Goal: Check status

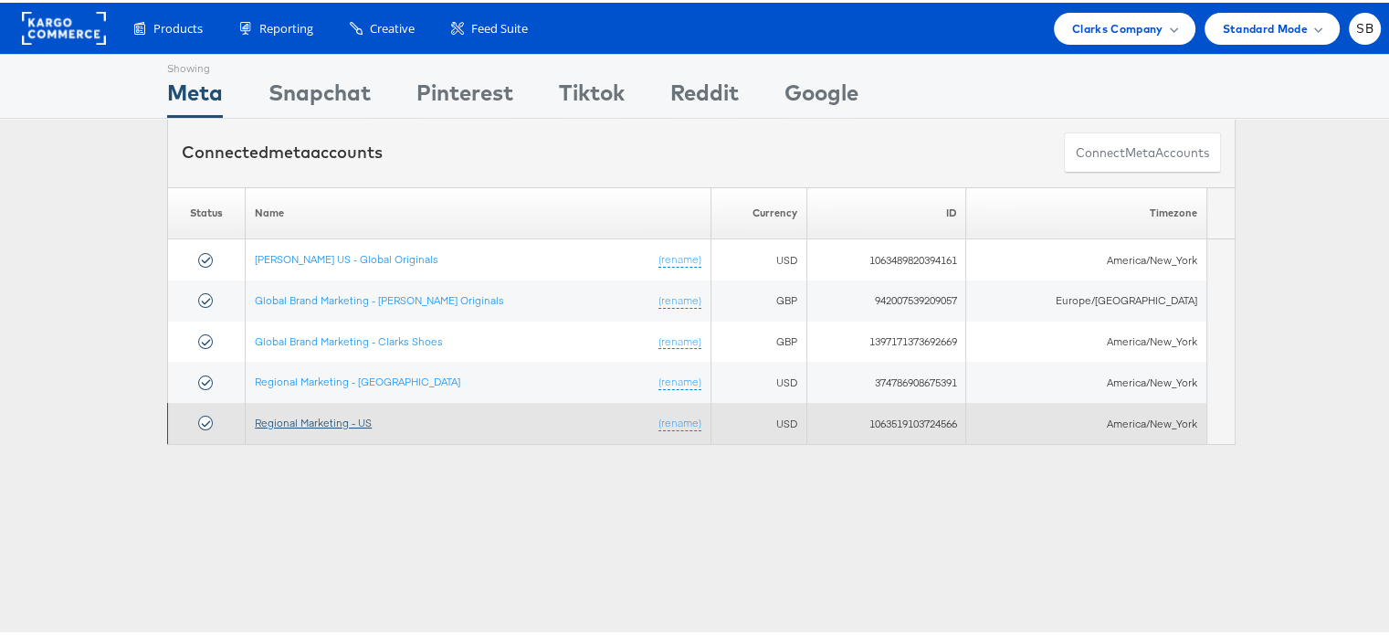
click at [334, 424] on link "Regional Marketing - US" at bounding box center [313, 420] width 117 height 14
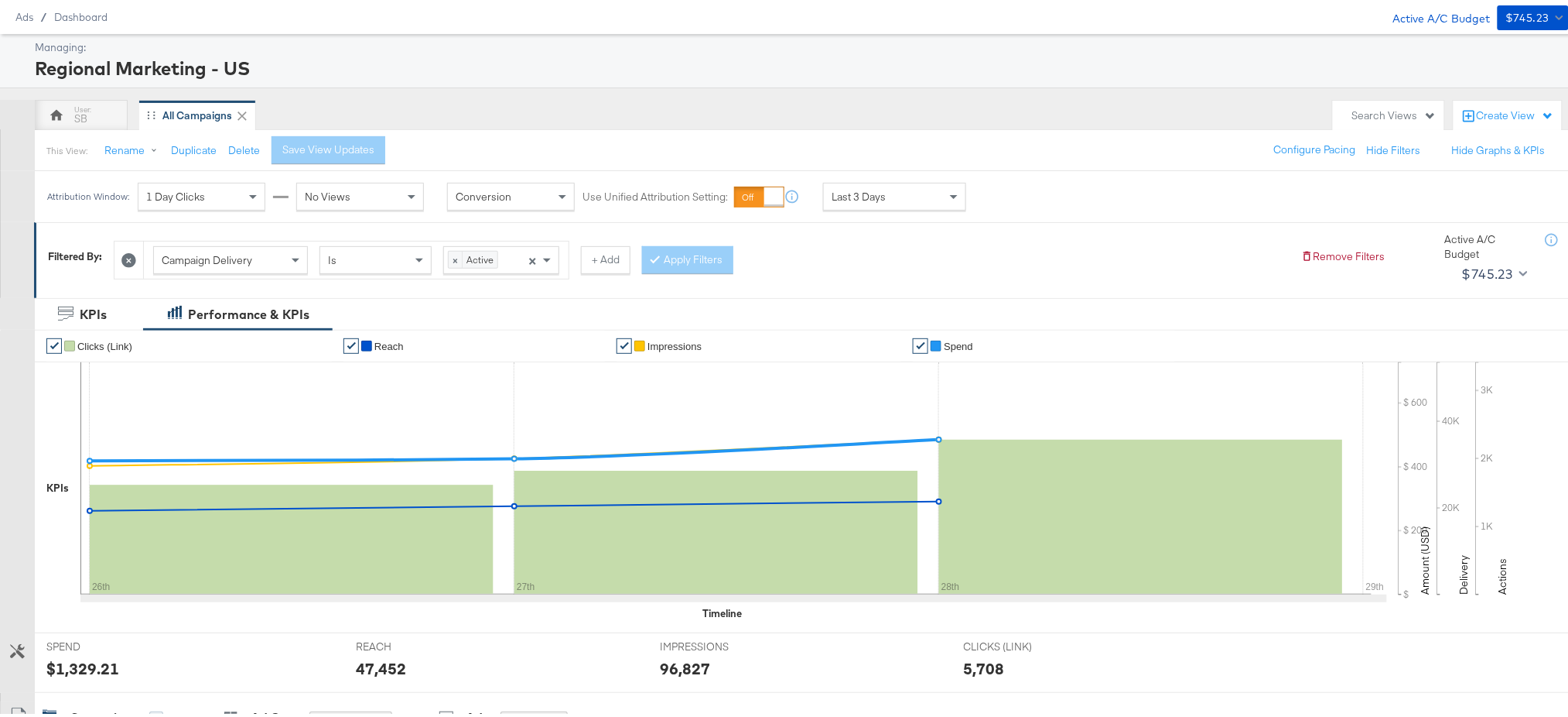
scroll to position [19, 0]
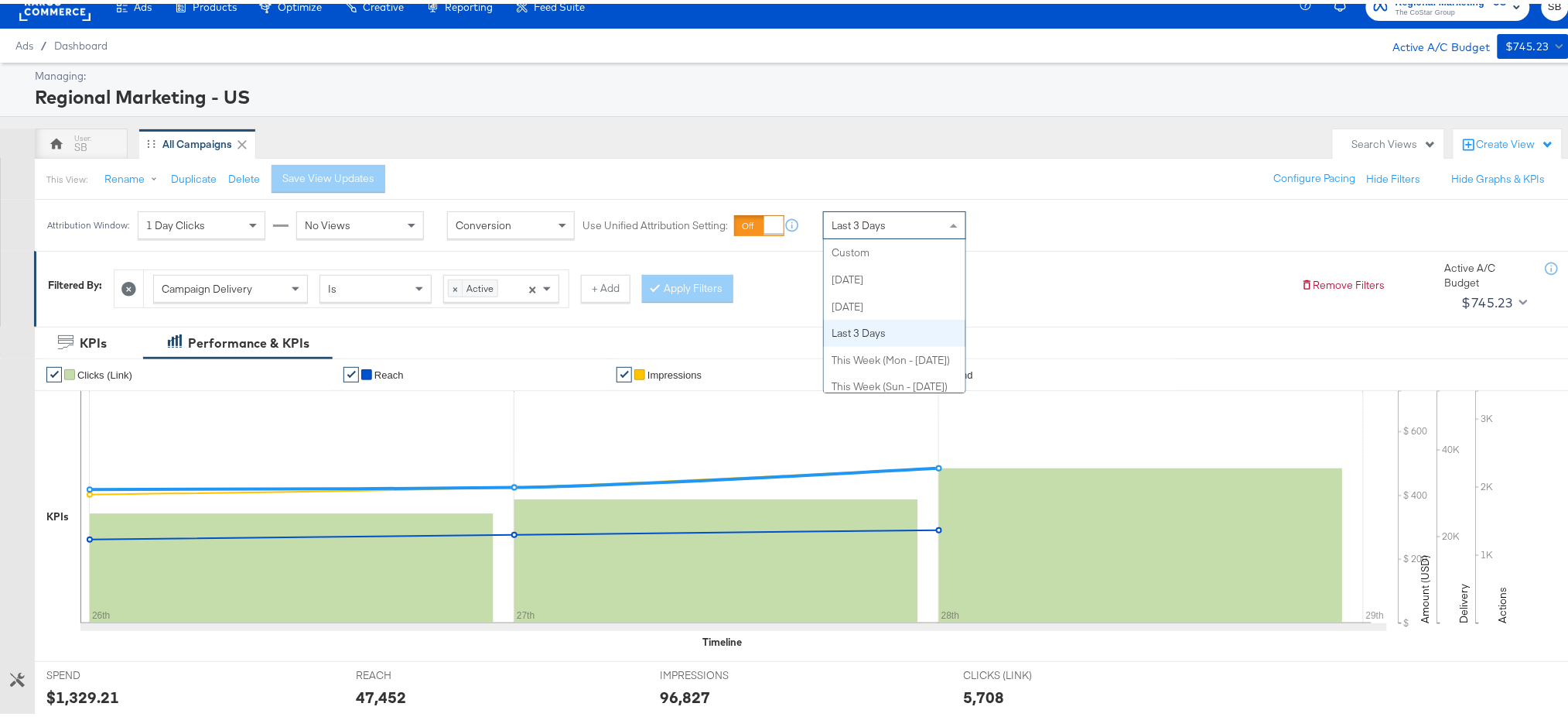
click at [880, 225] on span "Last 3 Days" at bounding box center [859, 221] width 54 height 14
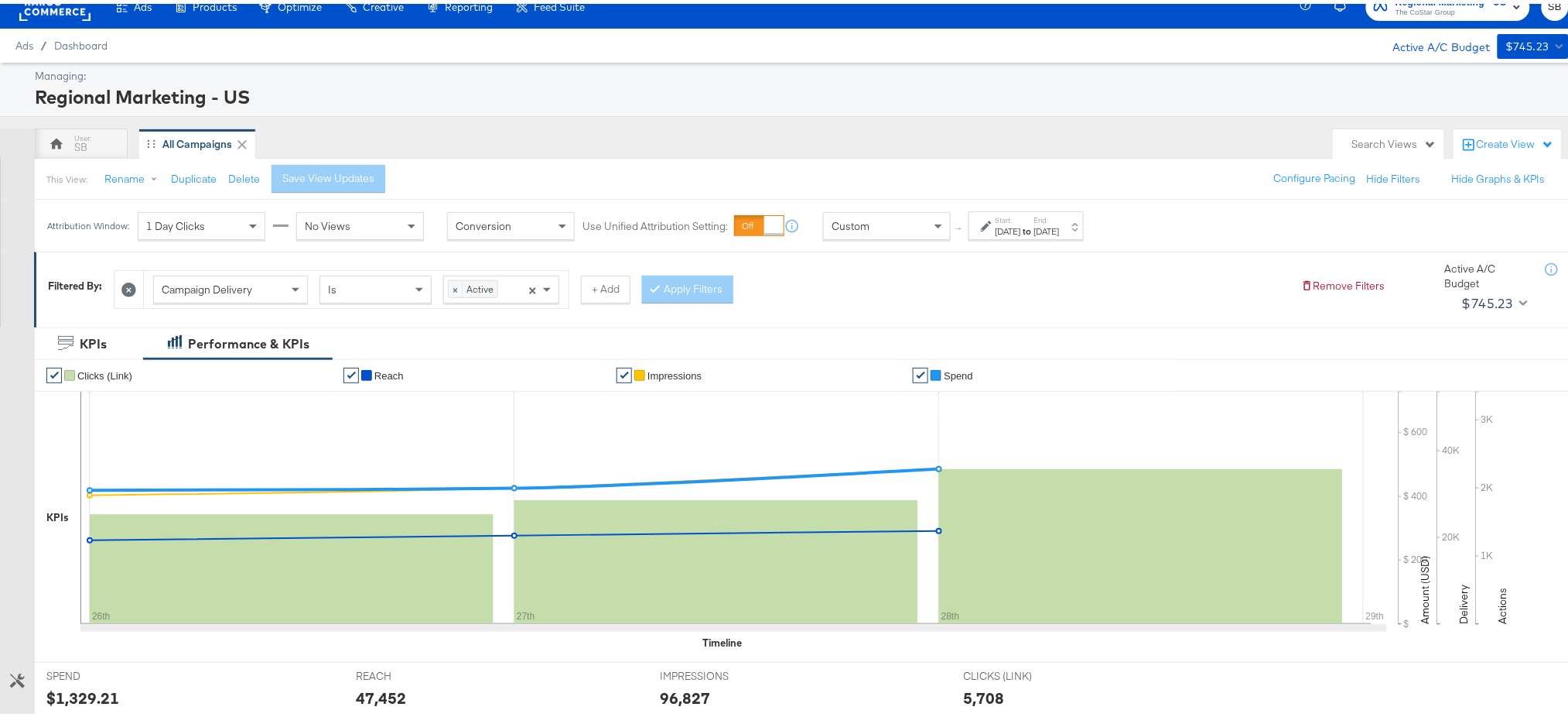
click at [1021, 224] on div "[DATE]" at bounding box center [1008, 227] width 25 height 13
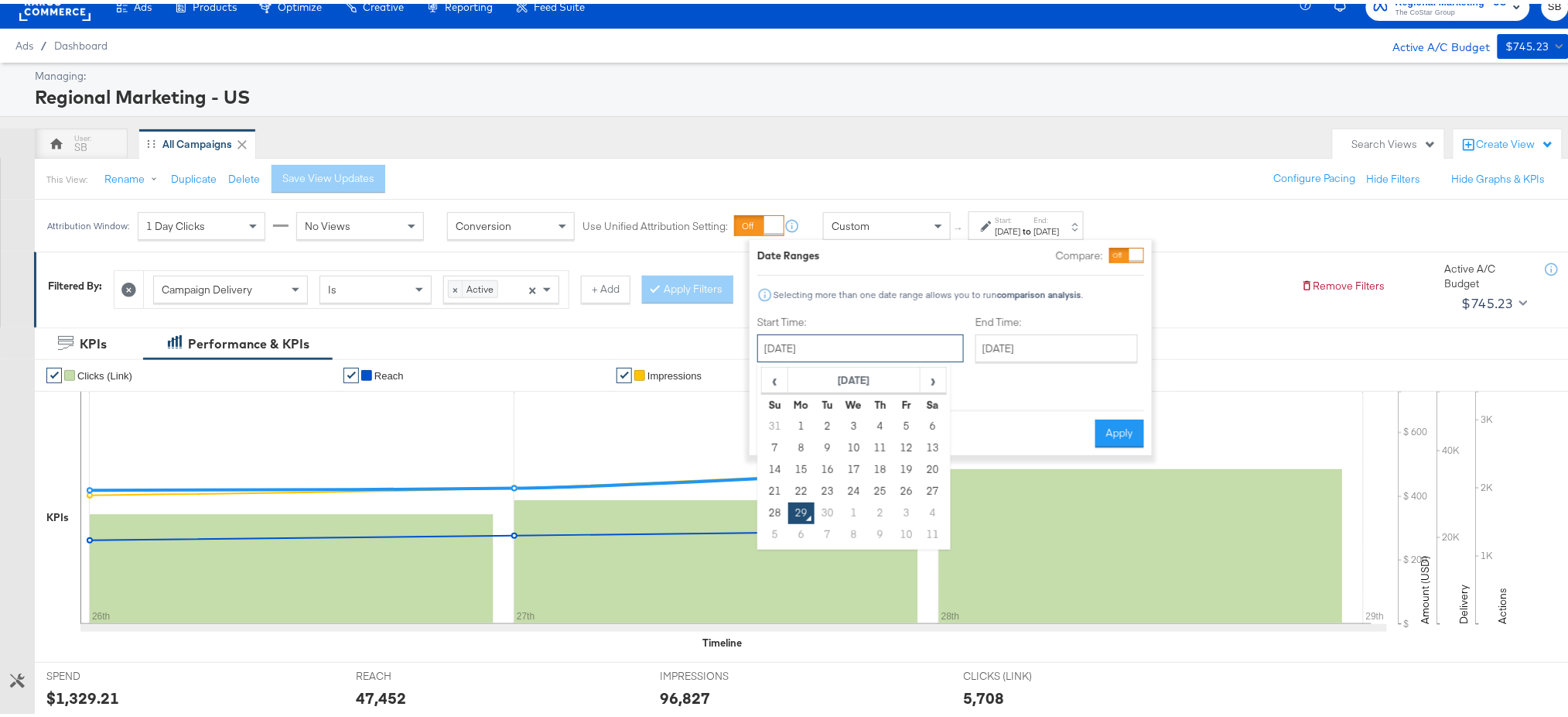
click at [850, 353] on input "[DATE]" at bounding box center [861, 344] width 207 height 28
click at [770, 491] on td "21" at bounding box center [774, 487] width 26 height 22
type input "[DATE]"
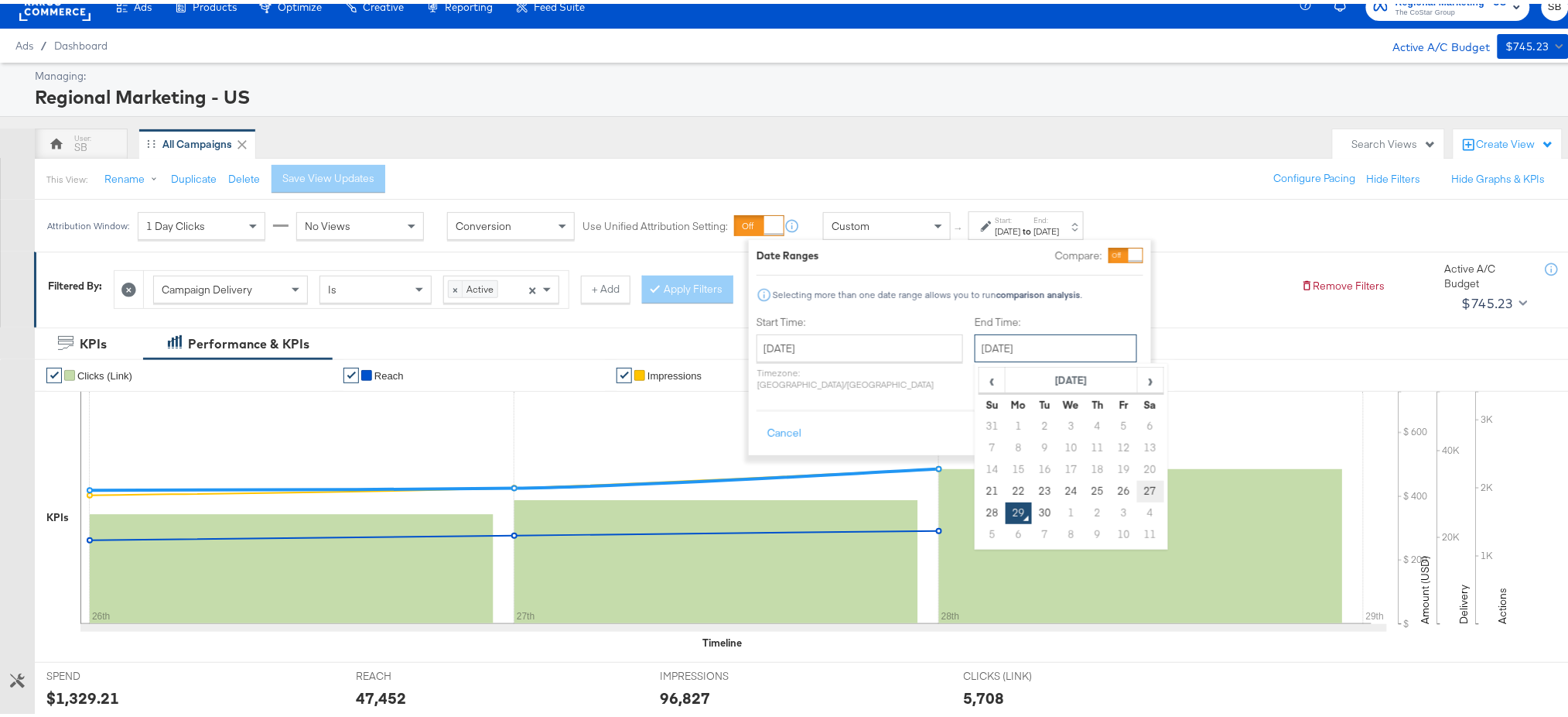
drag, startPoint x: 998, startPoint y: 353, endPoint x: 1098, endPoint y: 484, distance: 164.8
click at [1098, 358] on div "[DATE] ‹ [DATE] › Su Mo Tu We Th Fr Sa 31 1 2 3 4 5 6 7 8 9 10 11 12 13 14 15 1…" at bounding box center [1055, 344] width 163 height 28
click at [1137, 484] on td "27" at bounding box center [1150, 487] width 26 height 22
type input "[DATE]"
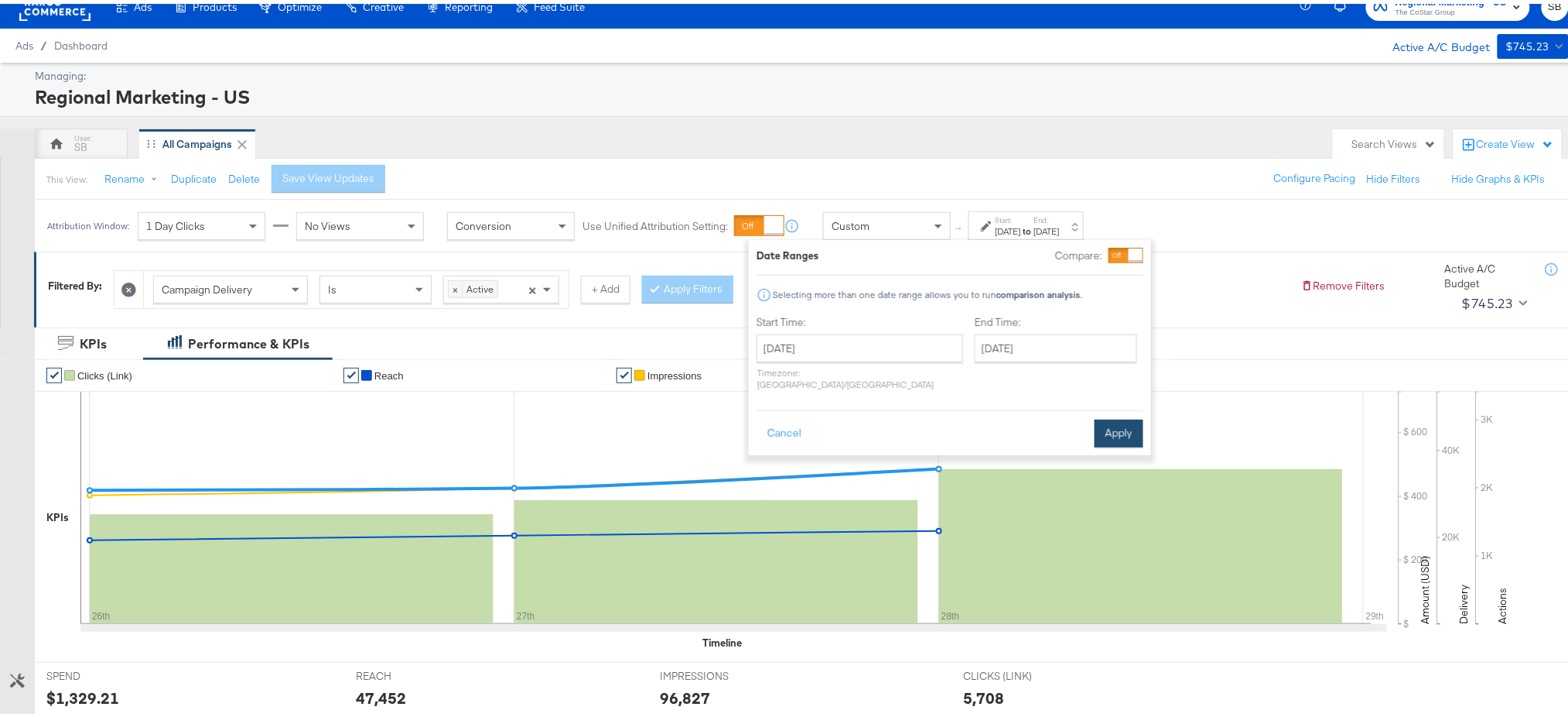
click at [1122, 415] on button "Apply" at bounding box center [1119, 429] width 49 height 28
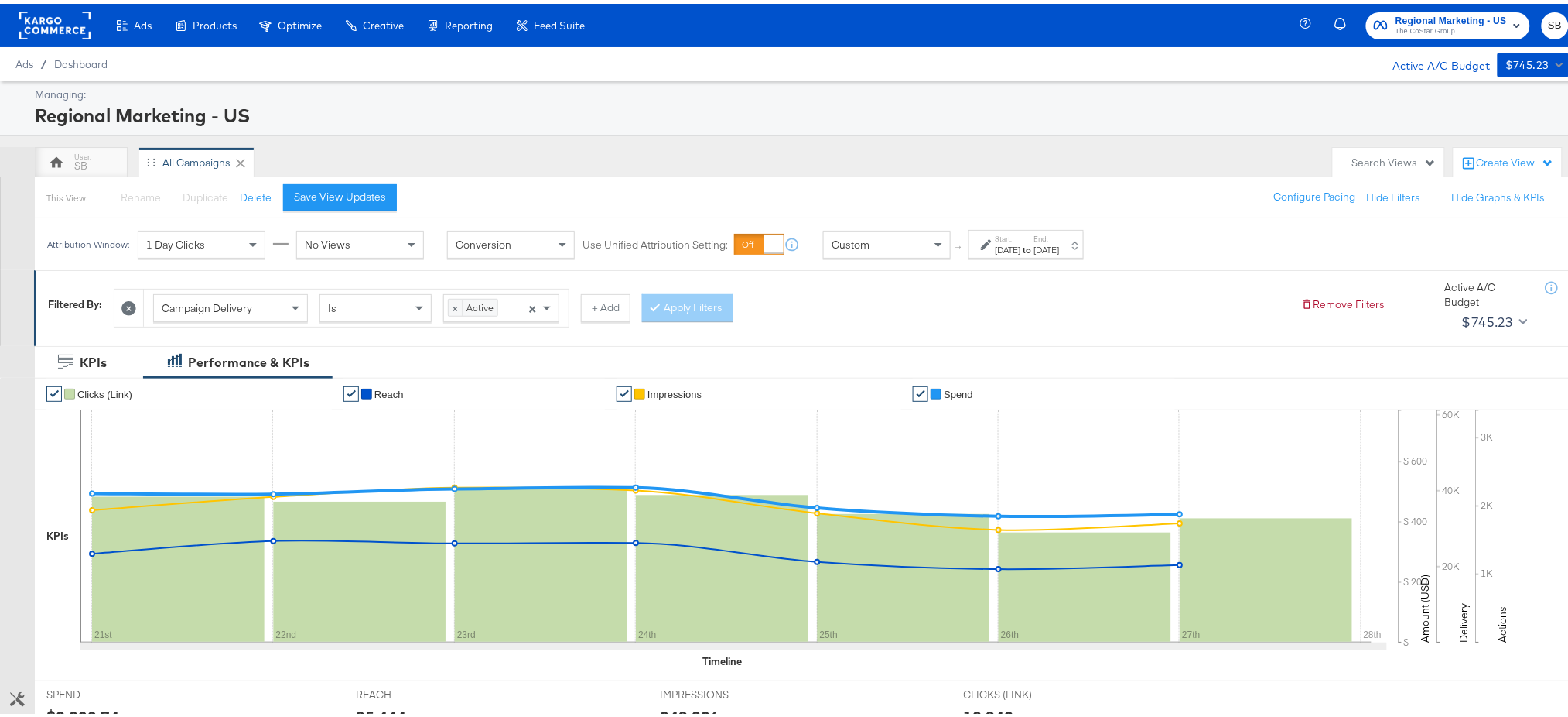
click at [134, 304] on icon at bounding box center [128, 304] width 14 height 14
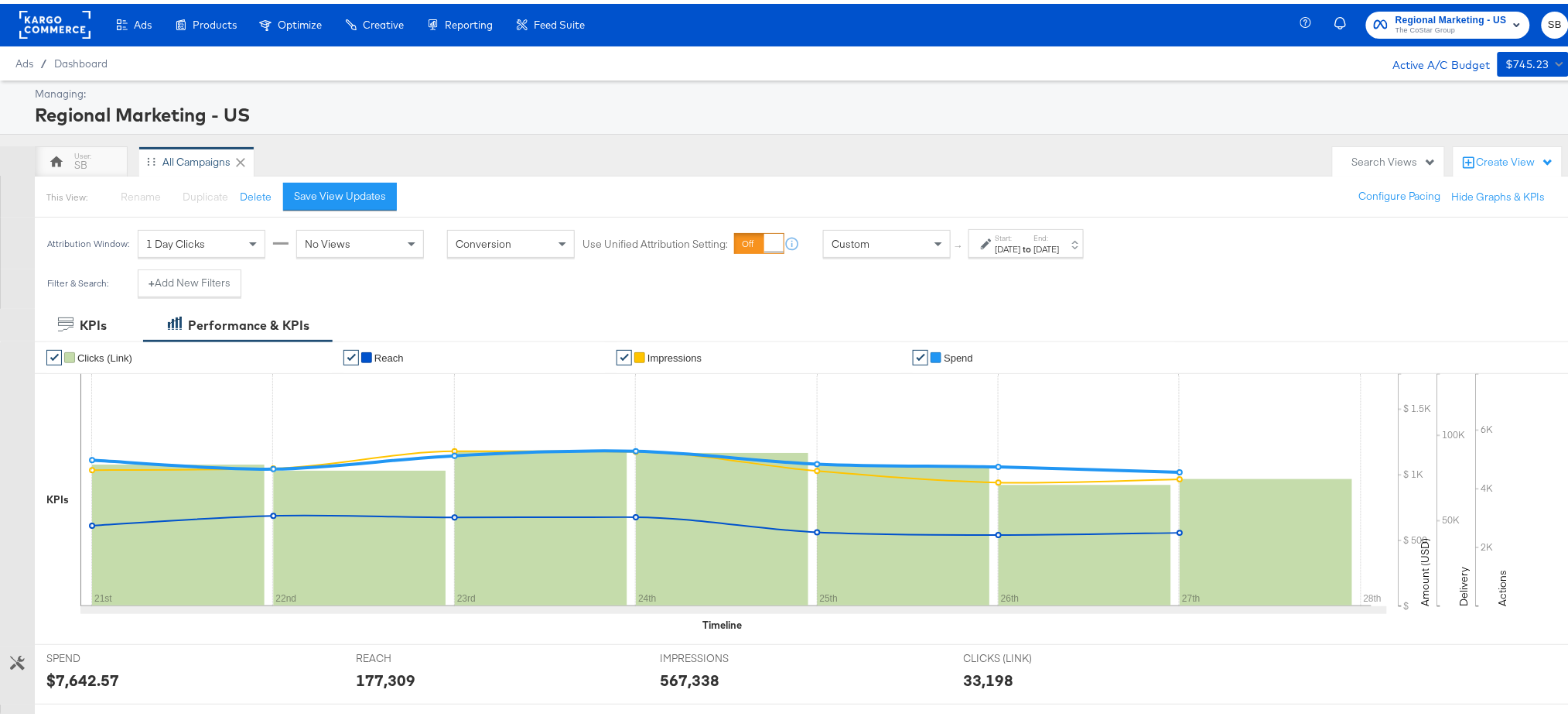
scroll to position [3, 0]
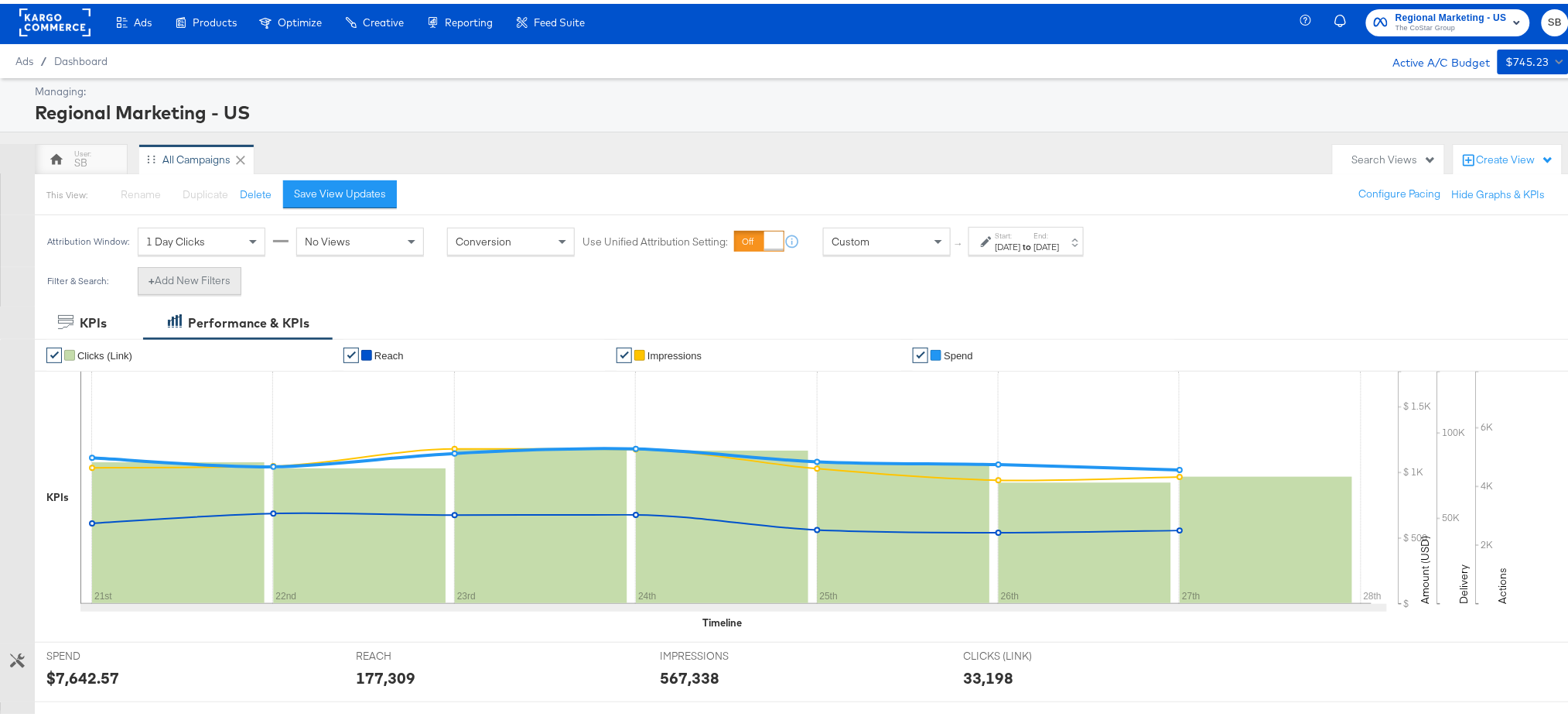
click at [187, 273] on button "+ Add New Filters" at bounding box center [190, 276] width 103 height 28
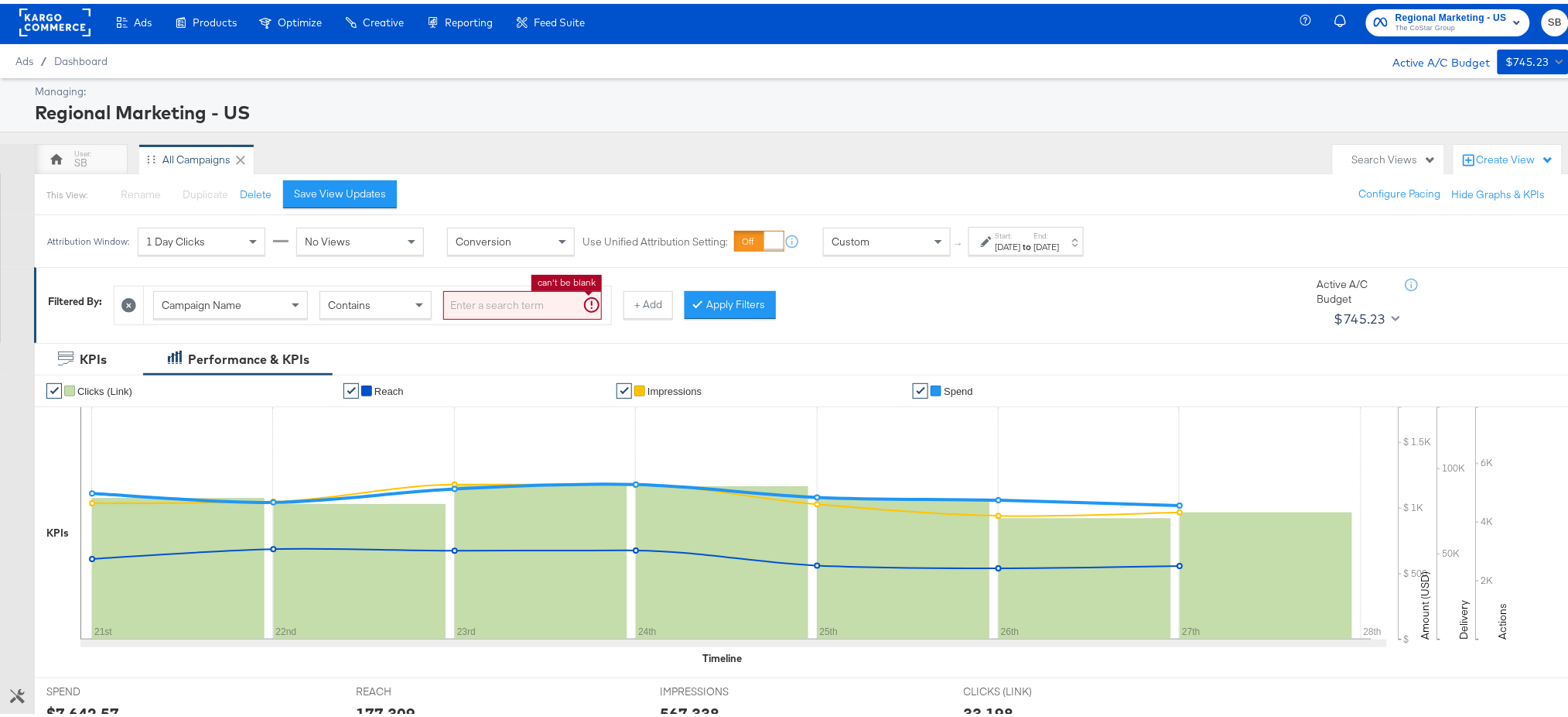
click at [474, 300] on input "search" at bounding box center [522, 302] width 158 height 29
type input "stitch"
click at [716, 297] on button "Apply Filters" at bounding box center [706, 301] width 91 height 28
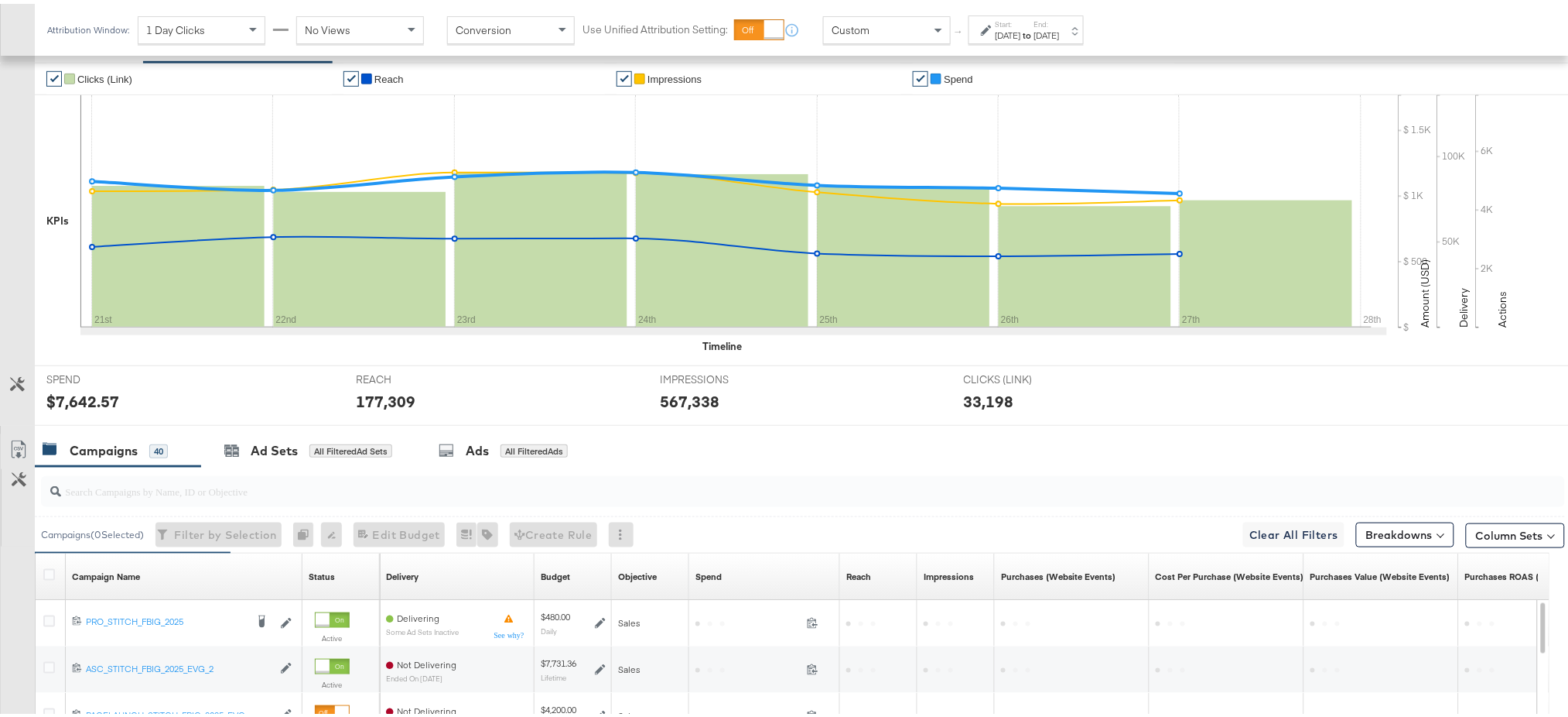
scroll to position [679, 0]
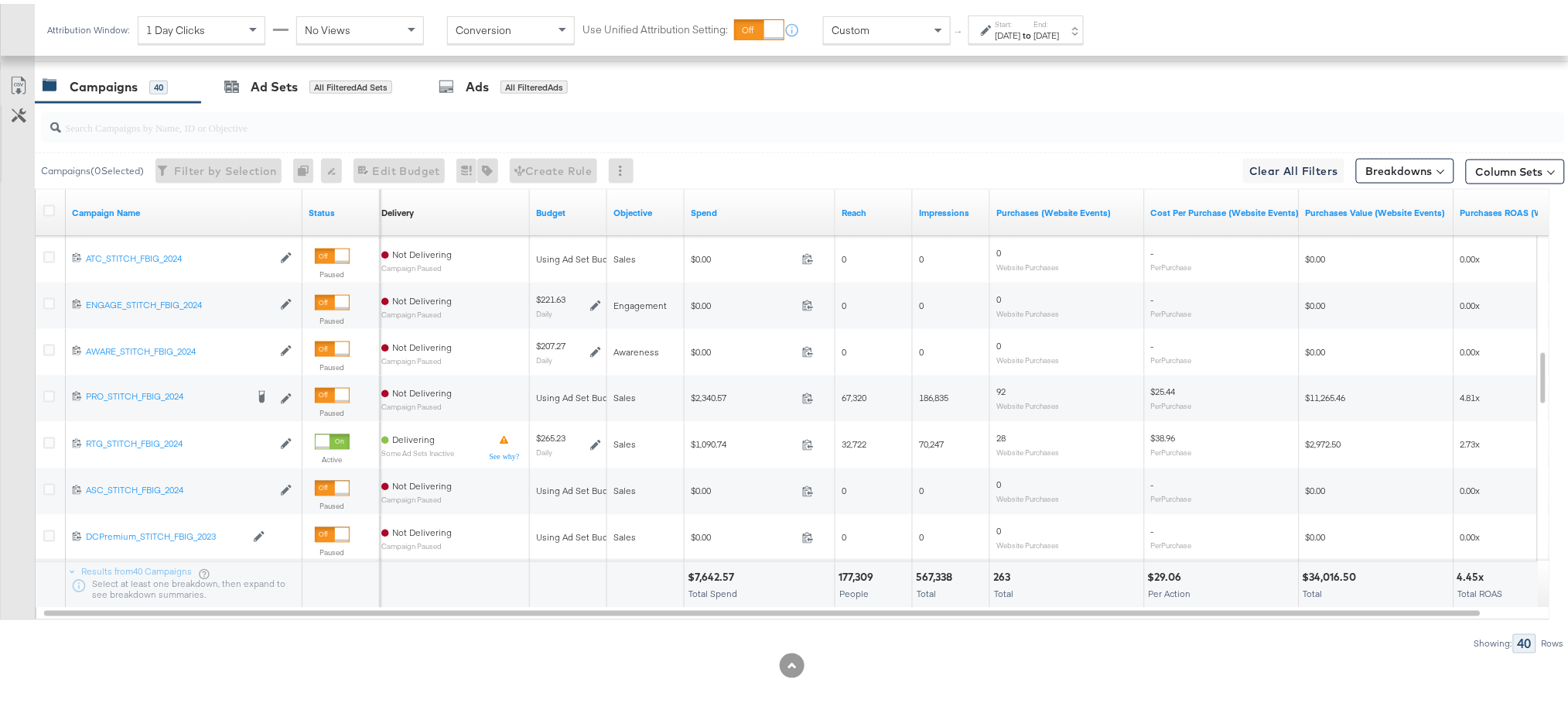
click at [1021, 21] on label "Start:" at bounding box center [1008, 20] width 25 height 10
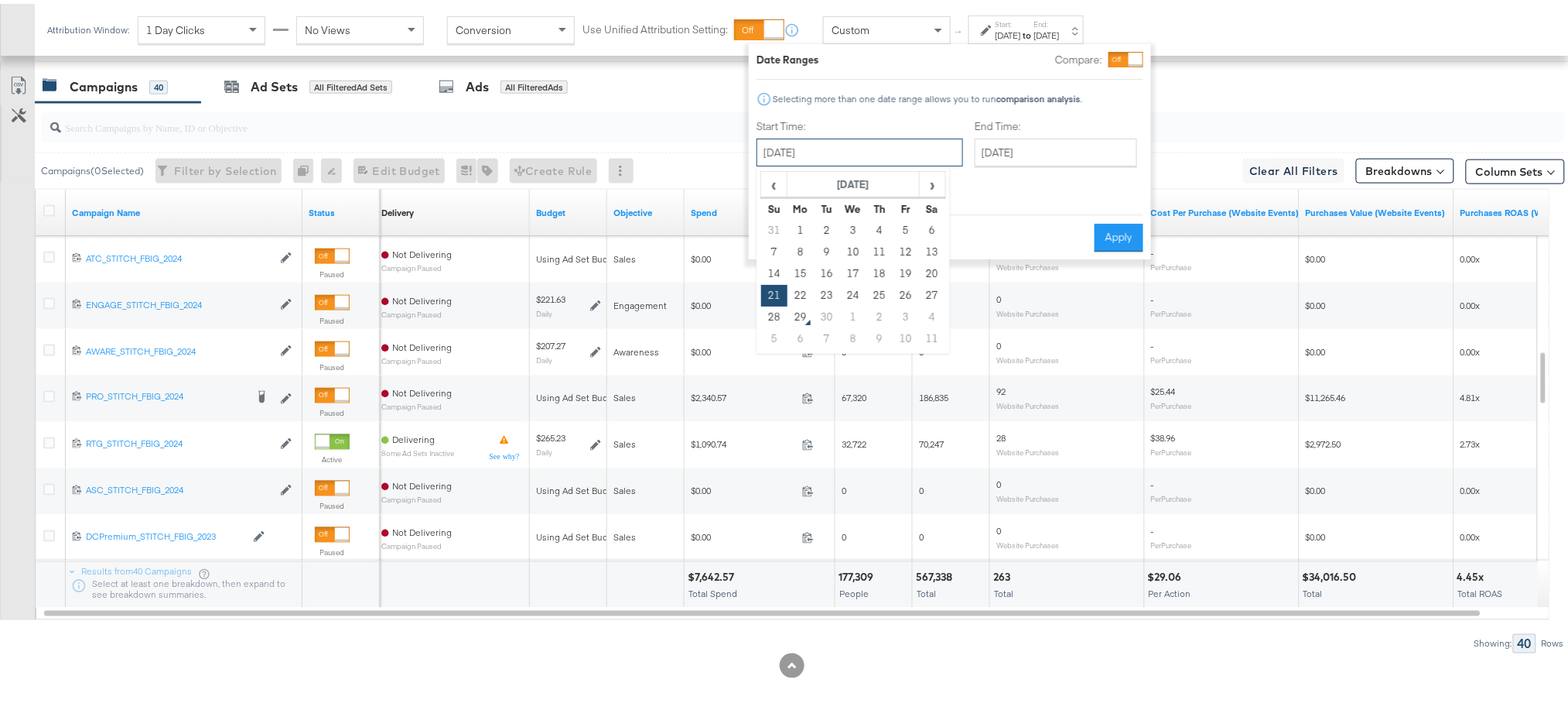
click at [859, 156] on input "[DATE]" at bounding box center [860, 148] width 207 height 28
click at [930, 286] on td "27" at bounding box center [932, 292] width 26 height 22
type input "[DATE]"
click at [1108, 220] on button "Apply" at bounding box center [1120, 233] width 49 height 28
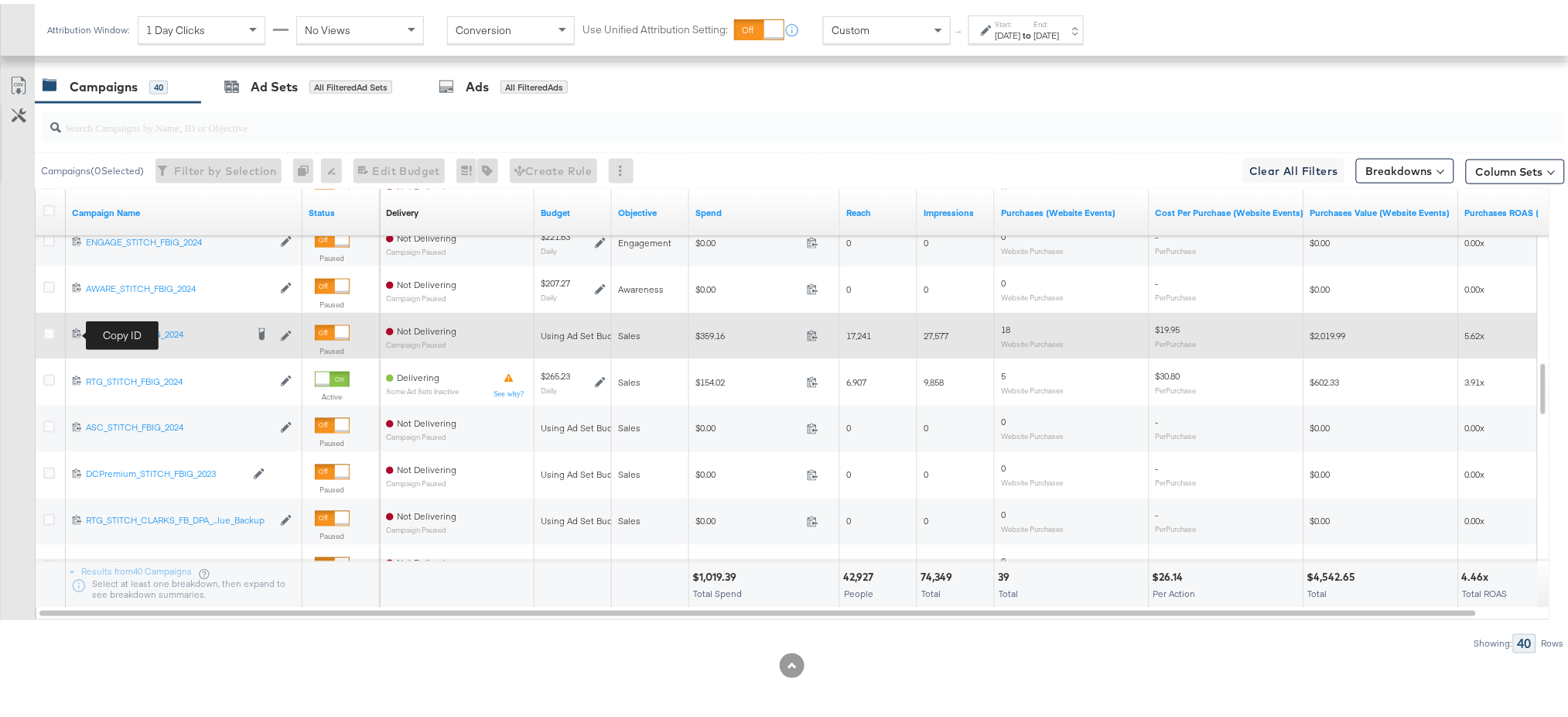
click at [75, 330] on icon at bounding box center [77, 330] width 10 height 10
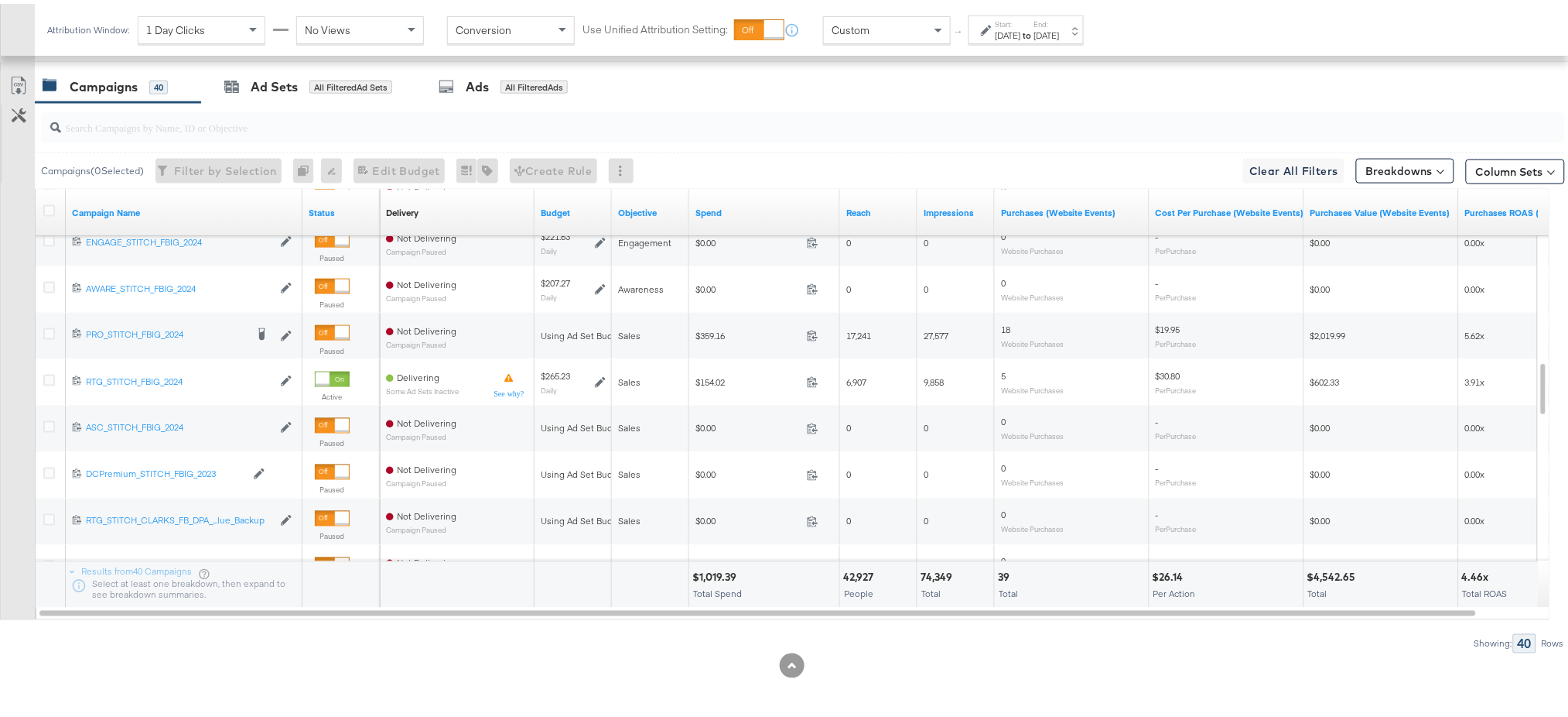
click at [414, 143] on div at bounding box center [800, 124] width 1530 height 49
drag, startPoint x: 414, startPoint y: 143, endPoint x: 426, endPoint y: 120, distance: 25.9
click at [426, 120] on input "search" at bounding box center [742, 118] width 1363 height 31
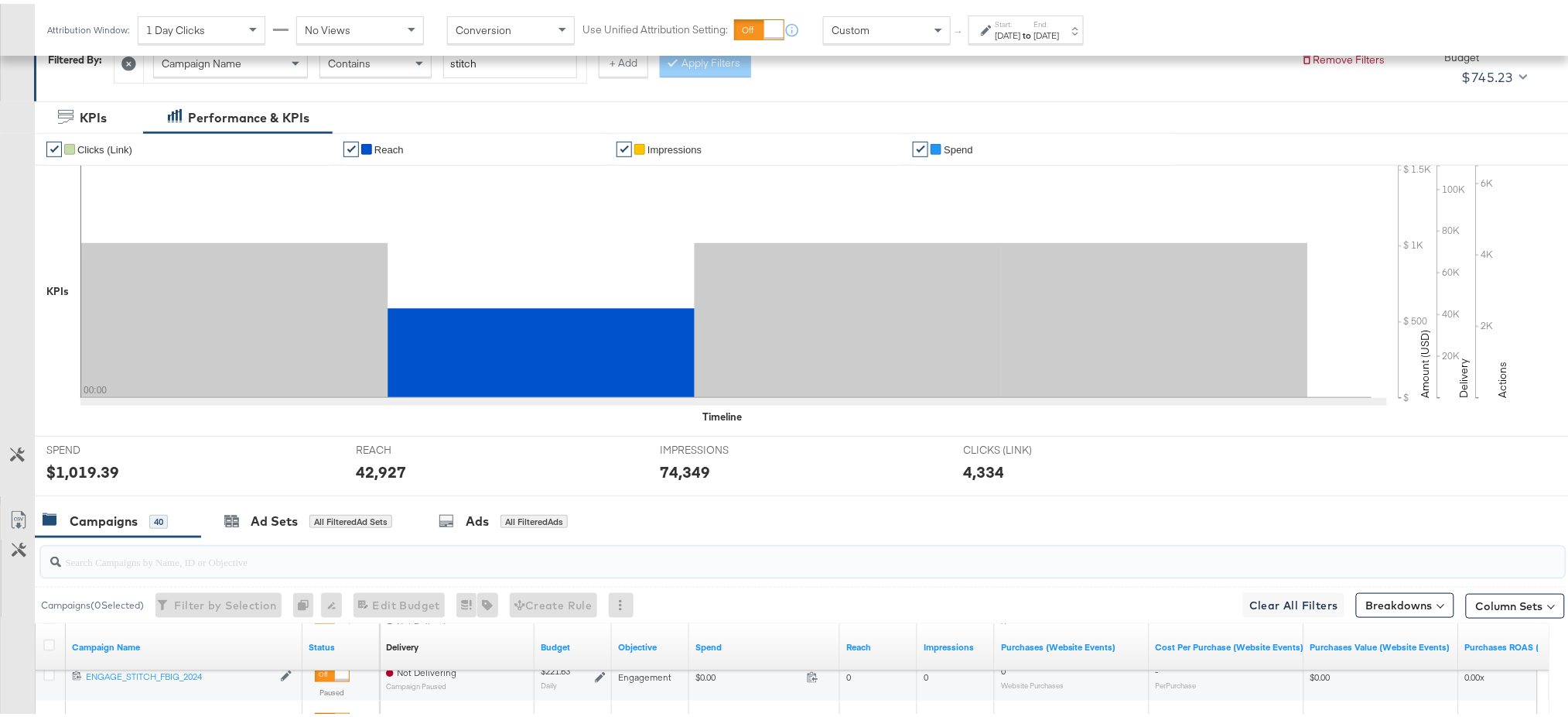
scroll to position [304, 0]
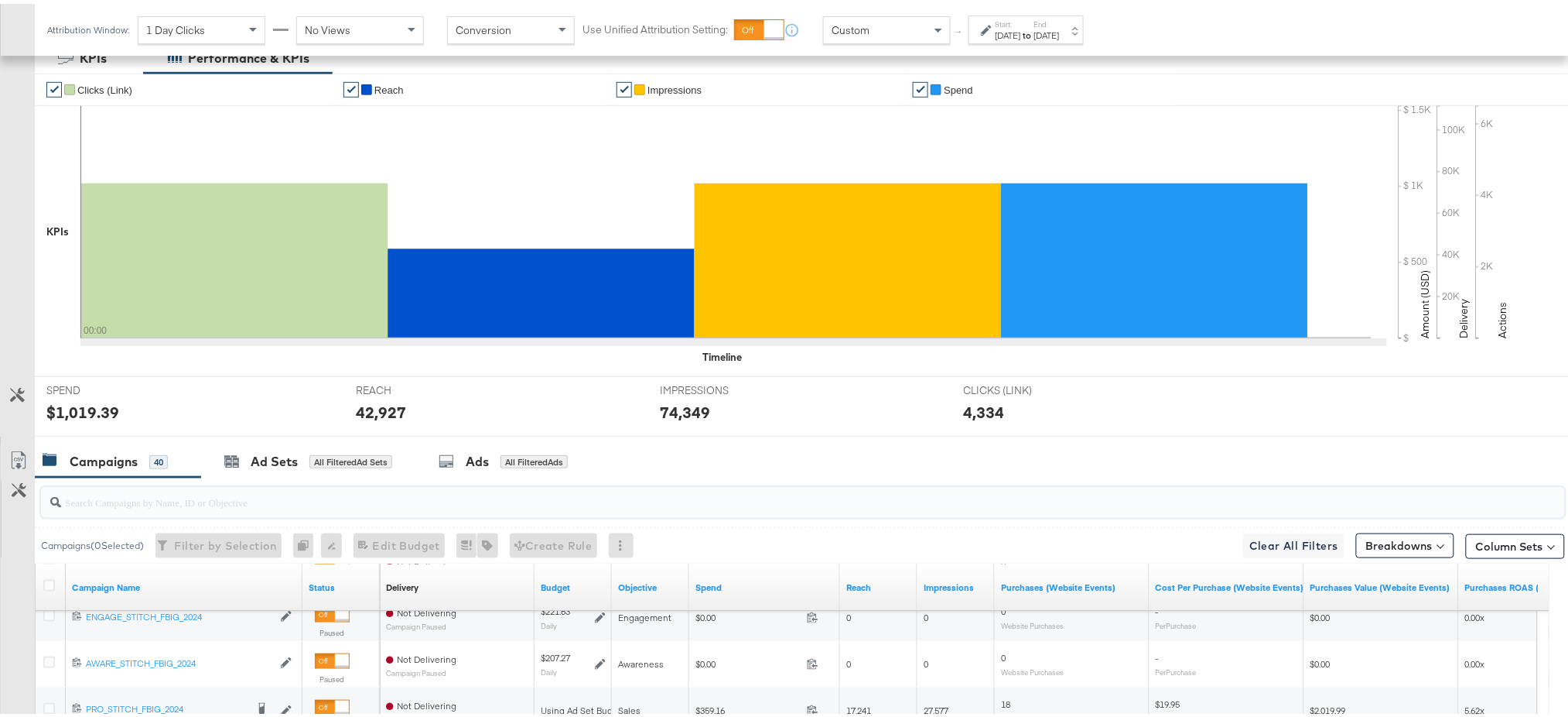
paste input "120202905351440515"
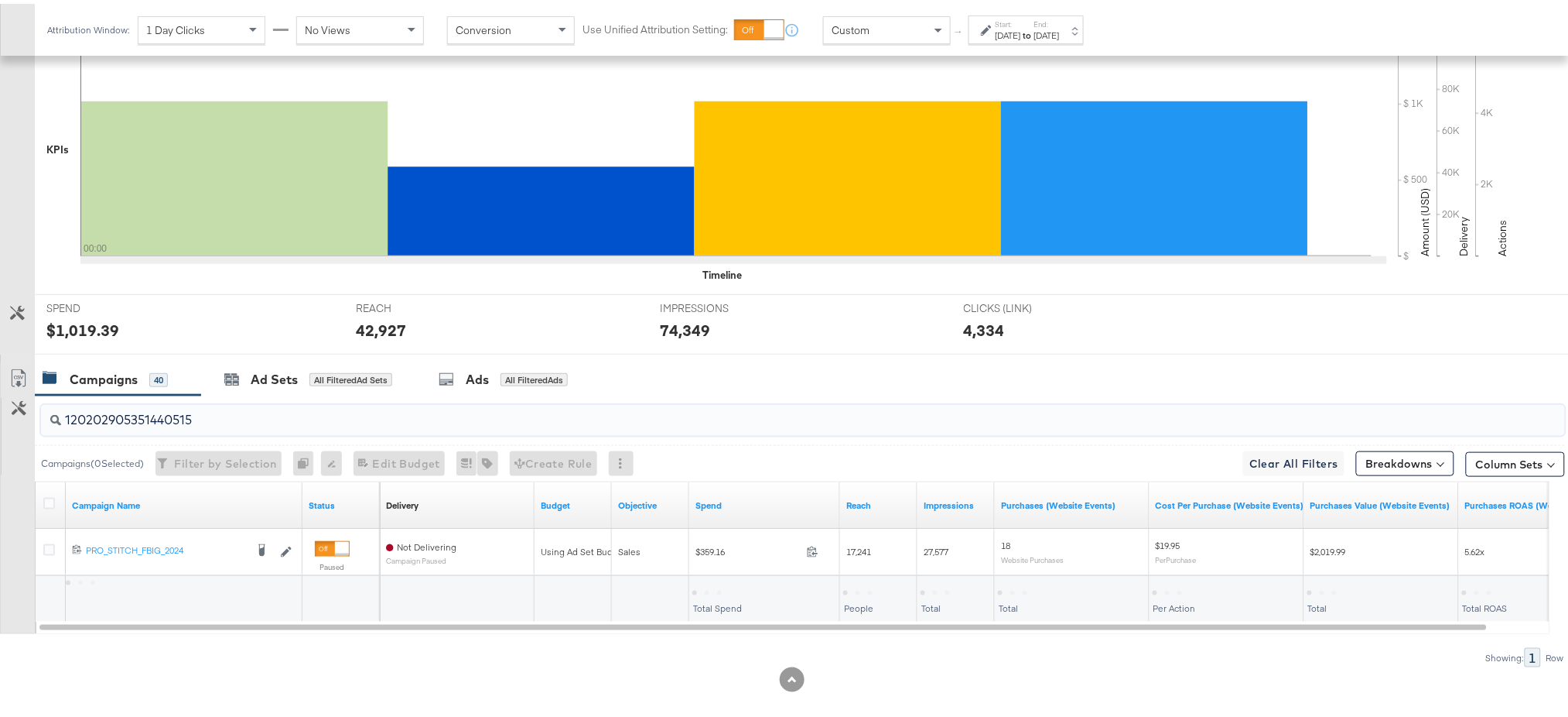
scroll to position [397, 0]
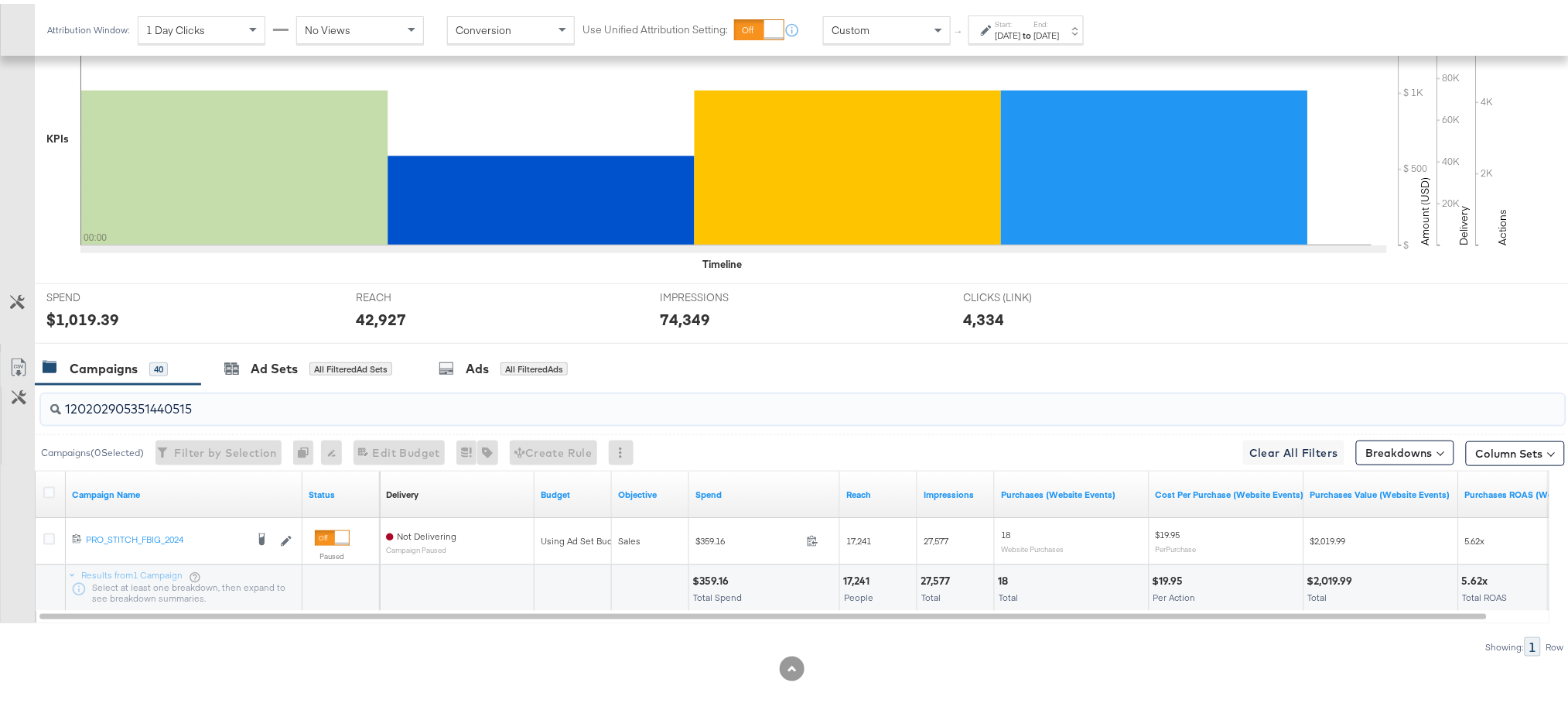
type input "120202905351440515"
click at [1060, 31] on div "[DATE]" at bounding box center [1047, 31] width 25 height 13
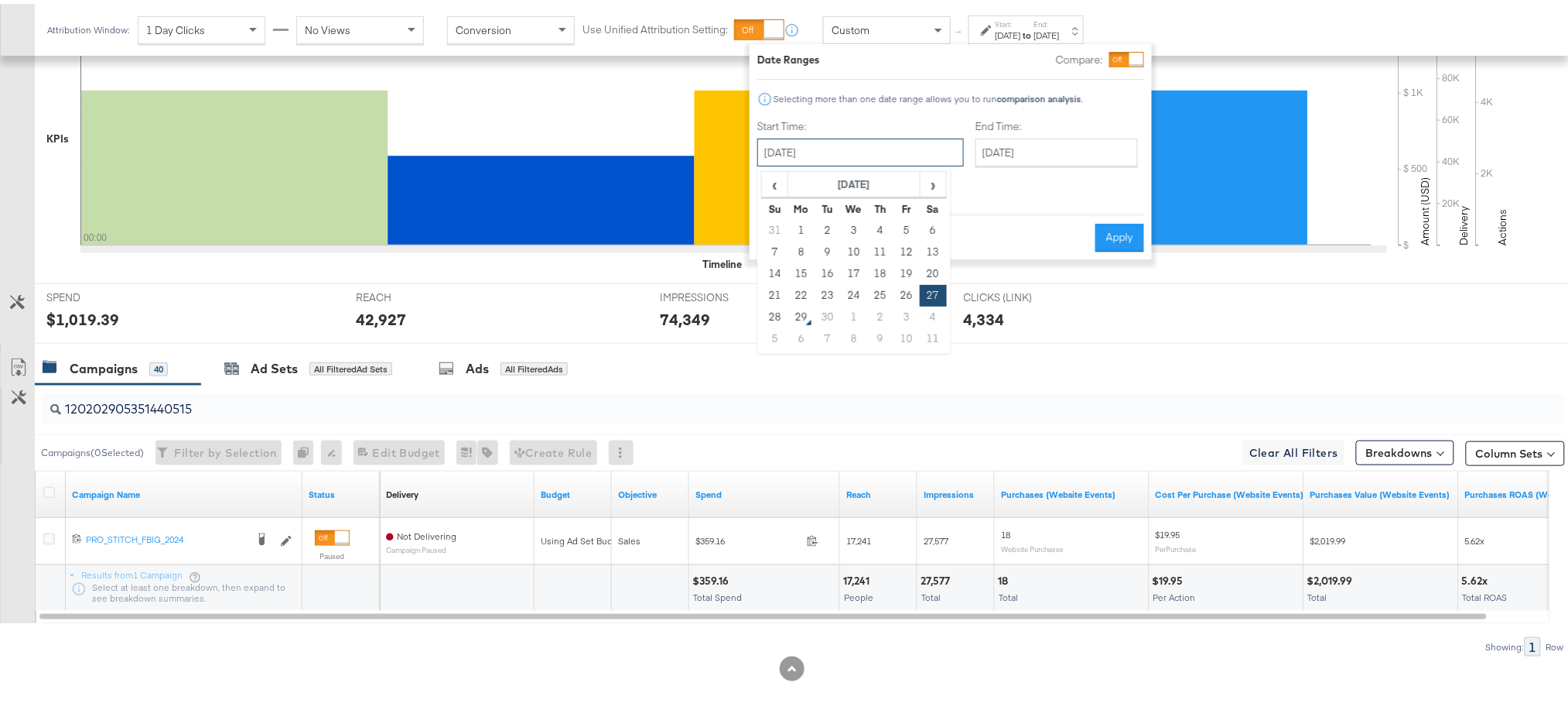
click at [859, 160] on input "[DATE]" at bounding box center [861, 148] width 207 height 28
click at [900, 288] on td "26" at bounding box center [906, 292] width 26 height 22
type input "[DATE]"
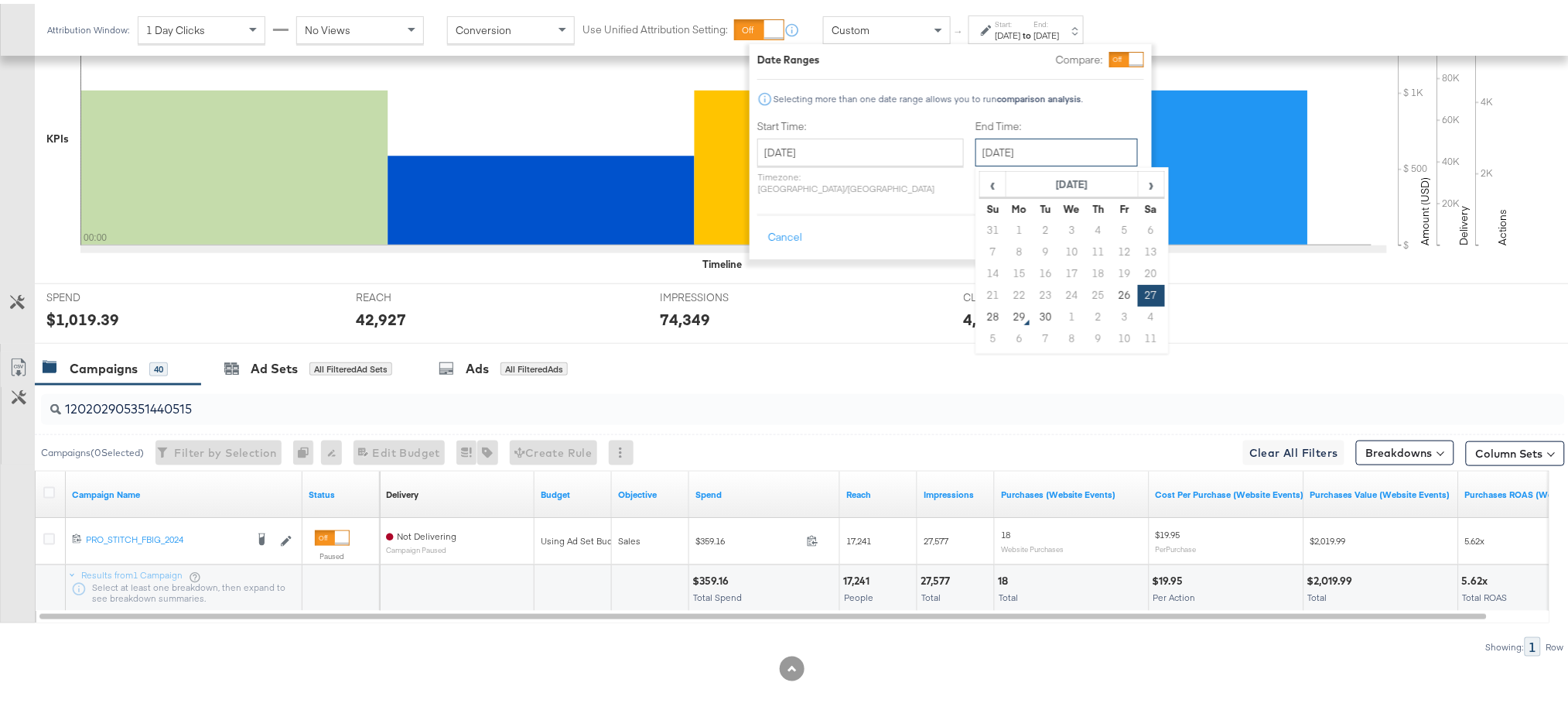
click at [983, 149] on input "[DATE]" at bounding box center [1056, 148] width 163 height 28
click at [1111, 289] on td "26" at bounding box center [1124, 292] width 26 height 22
type input "[DATE]"
click at [1110, 220] on button "Apply" at bounding box center [1120, 233] width 49 height 28
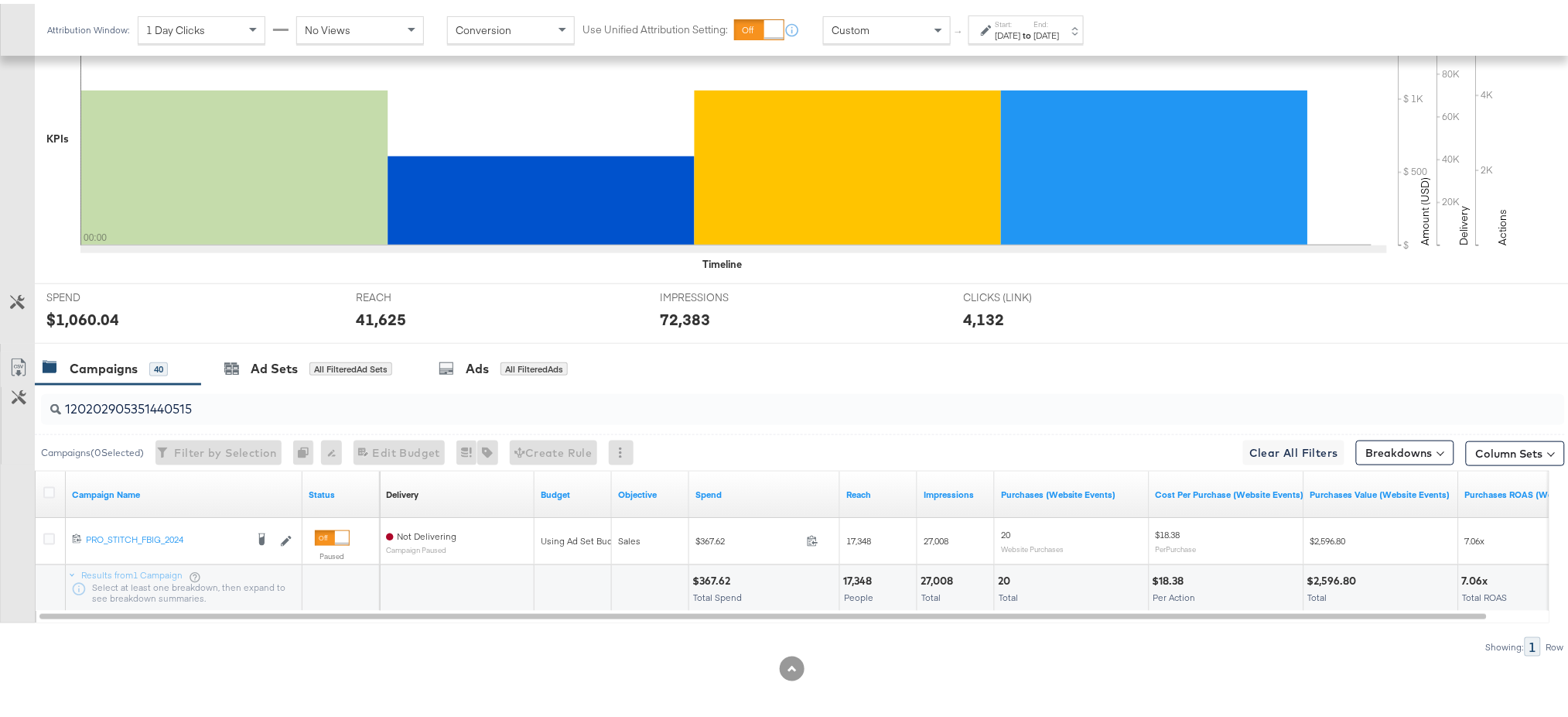
click at [1021, 26] on div "[DATE]" at bounding box center [1008, 31] width 25 height 13
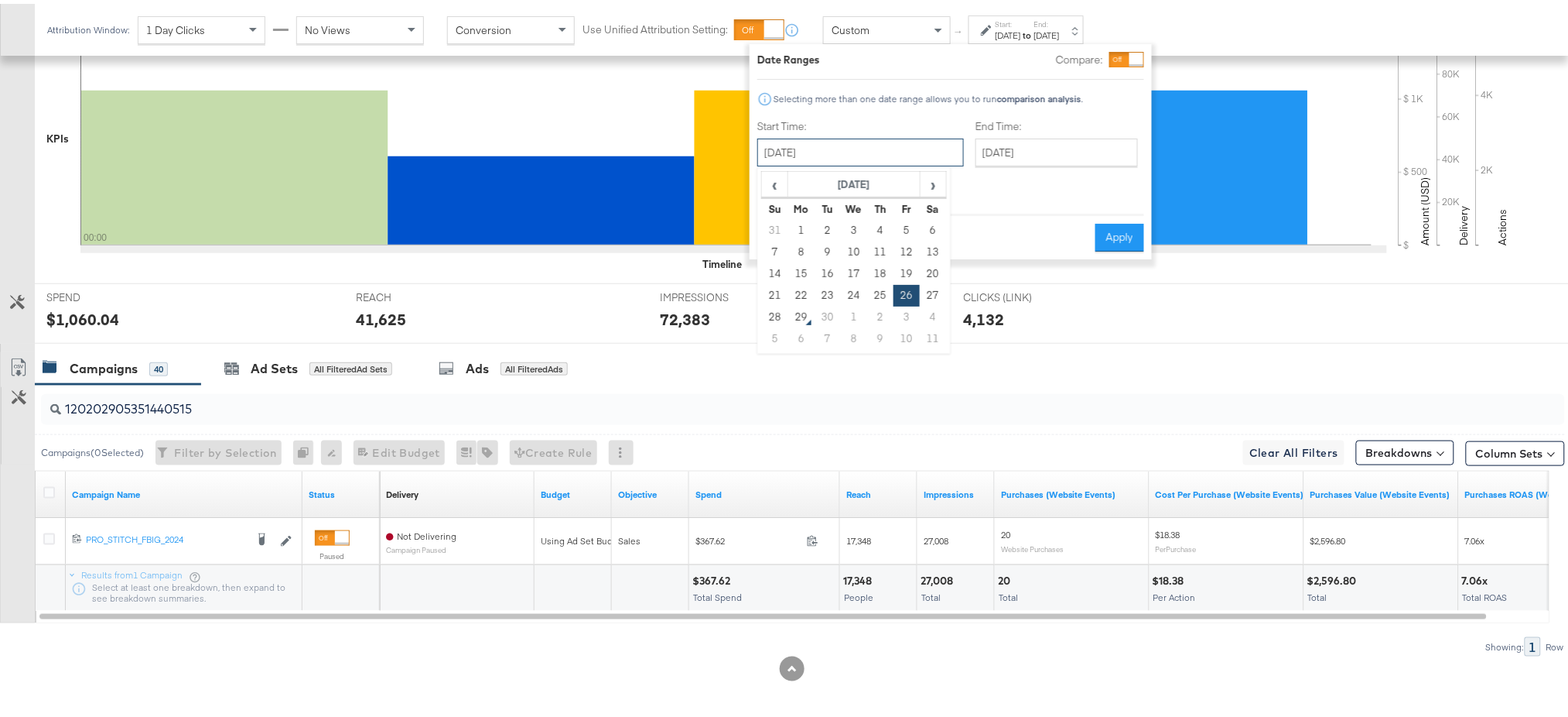
click at [845, 159] on input "[DATE]" at bounding box center [861, 148] width 207 height 28
click at [772, 314] on td "28" at bounding box center [774, 314] width 26 height 22
type input "[DATE]"
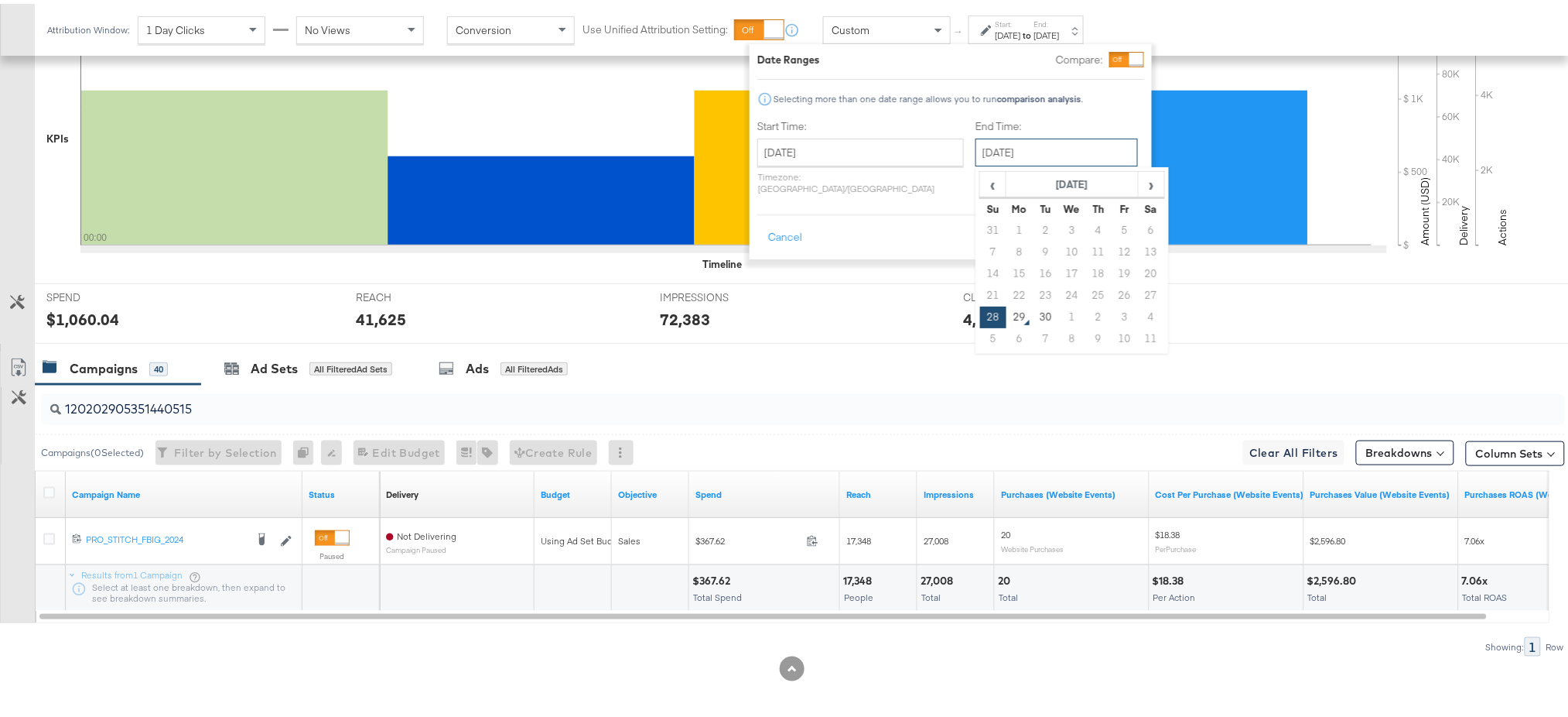
click at [1057, 140] on input "[DATE]" at bounding box center [1056, 148] width 163 height 28
click at [889, 211] on div "Cancel Apply" at bounding box center [950, 228] width 387 height 38
click at [1131, 222] on button "Apply" at bounding box center [1120, 233] width 49 height 28
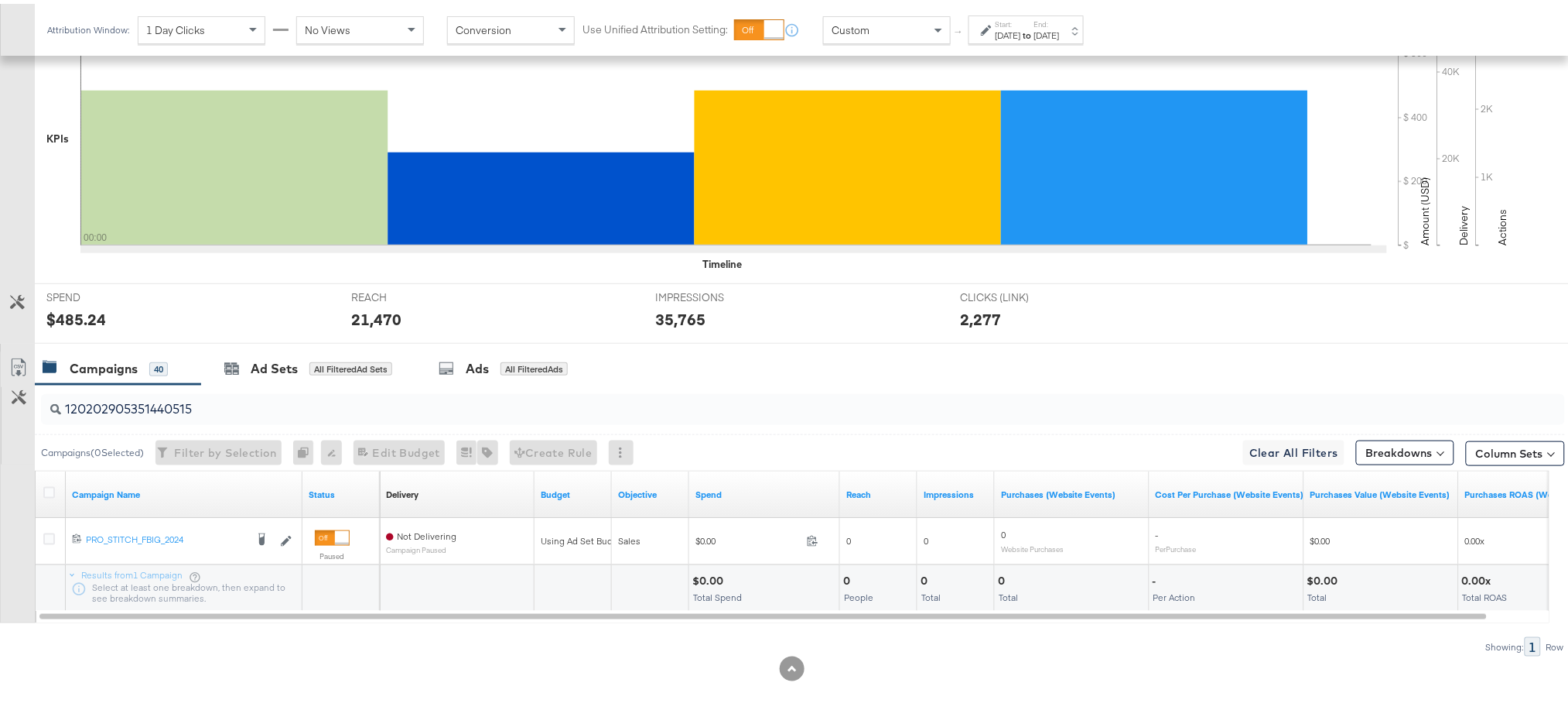
click at [1068, 40] on div "Attribution Window: 1 Day Clicks No Views Conversion Use Unified Attribution Se…" at bounding box center [568, 25] width 1068 height 52
click at [1034, 34] on strong "to" at bounding box center [1028, 31] width 14 height 12
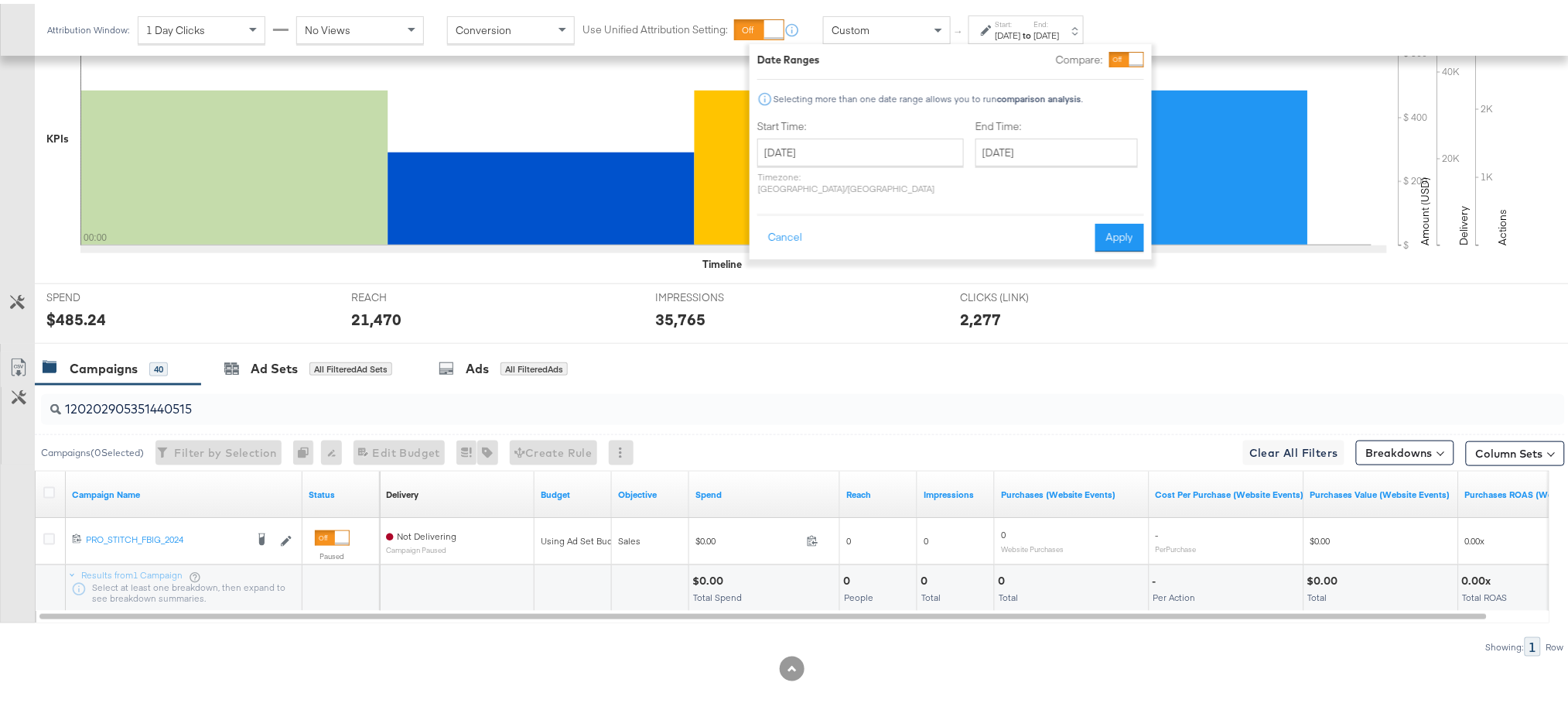
click at [1123, 628] on div "120202905351440515 Campaigns ( 0 Selected) Filter by Selection Filter 0 campaig…" at bounding box center [782, 516] width 1565 height 271
click at [786, 220] on button "Cancel" at bounding box center [785, 233] width 56 height 28
